Goal: Find specific page/section: Find specific page/section

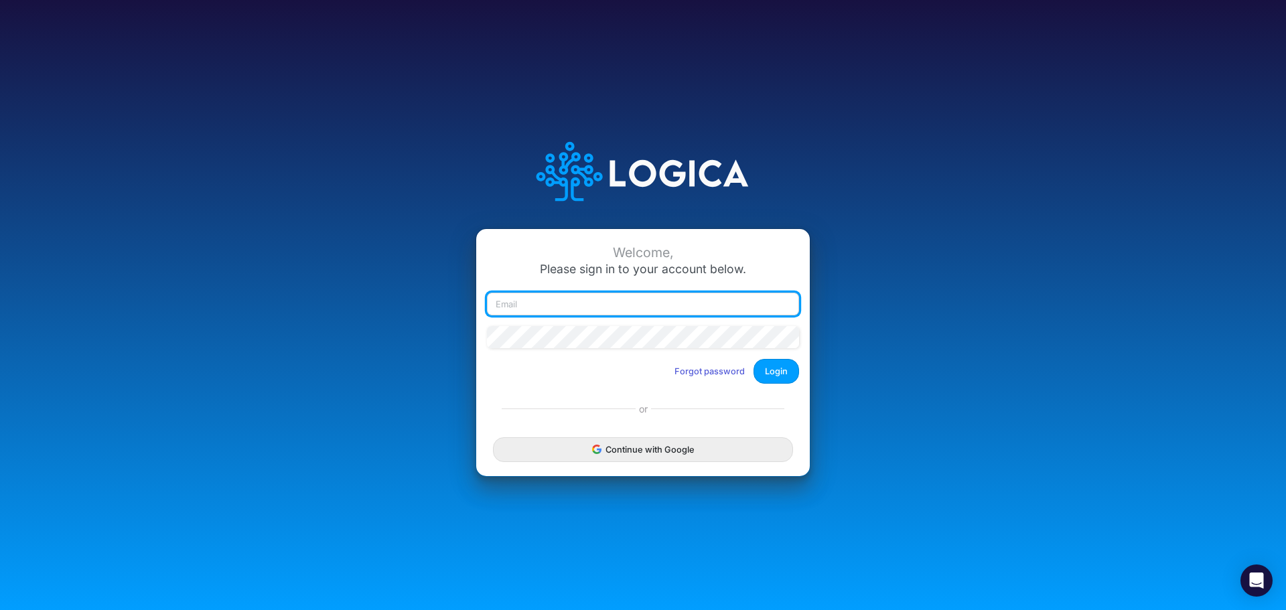
click at [557, 309] on input "email" at bounding box center [643, 304] width 312 height 23
type input "jlynch@heritage-communities.com"
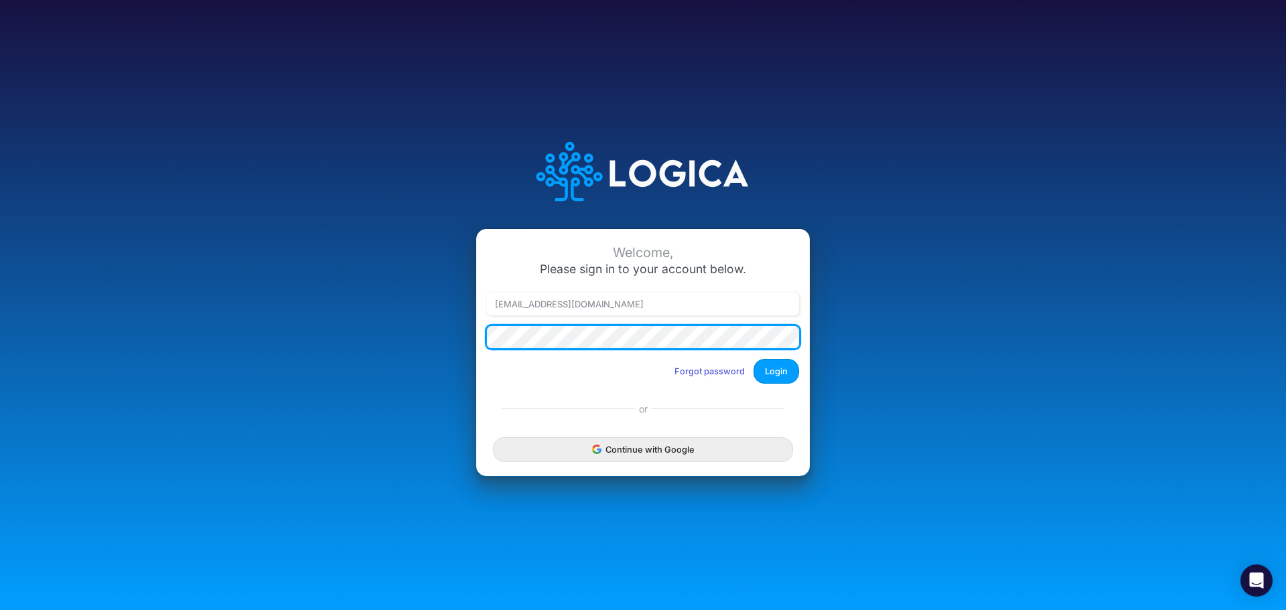
click at [753, 359] on button "Login" at bounding box center [776, 371] width 46 height 25
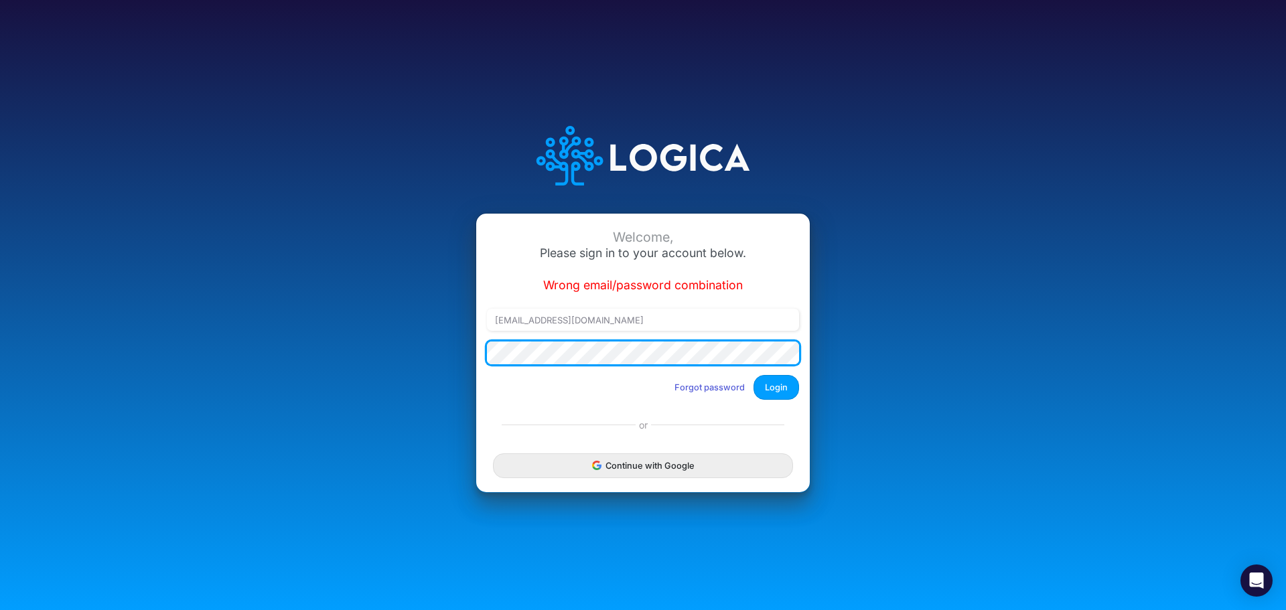
click at [441, 351] on div "Welcome, Please sign in to your account below. Wrong email/password combination…" at bounding box center [642, 304] width 857 height 413
click at [753, 375] on button "Login" at bounding box center [776, 387] width 46 height 25
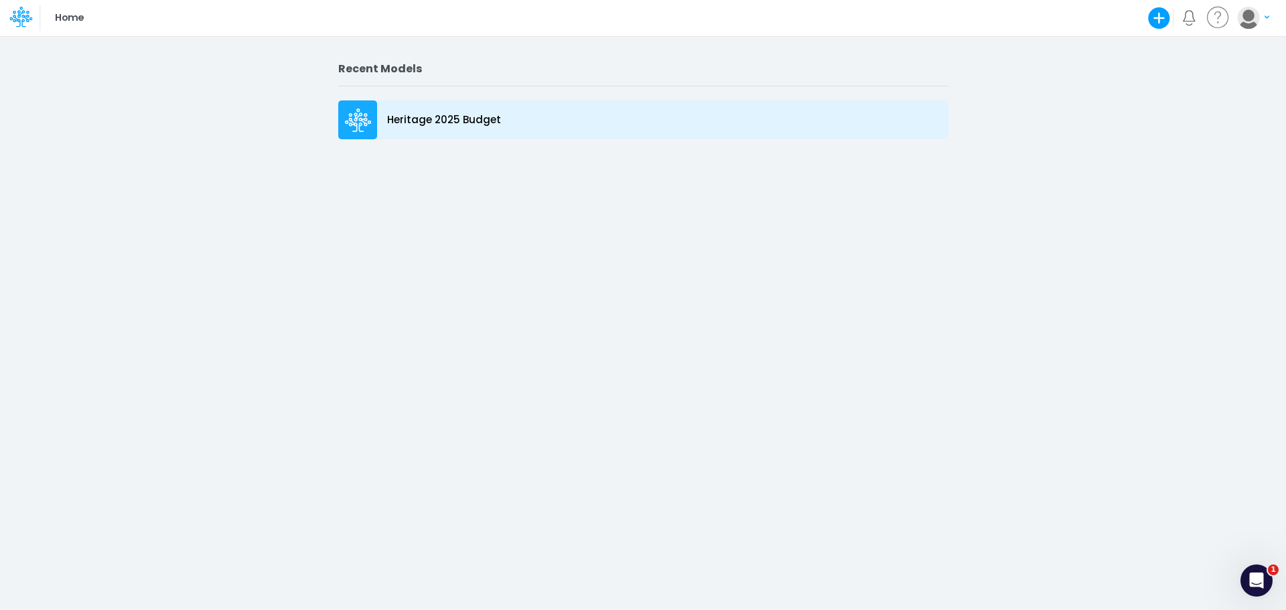
click at [426, 113] on p "Heritage 2025 Budget" at bounding box center [444, 120] width 114 height 15
click at [423, 120] on p "Heritage 2025 Budget" at bounding box center [444, 120] width 114 height 15
